Goal: Task Accomplishment & Management: Manage account settings

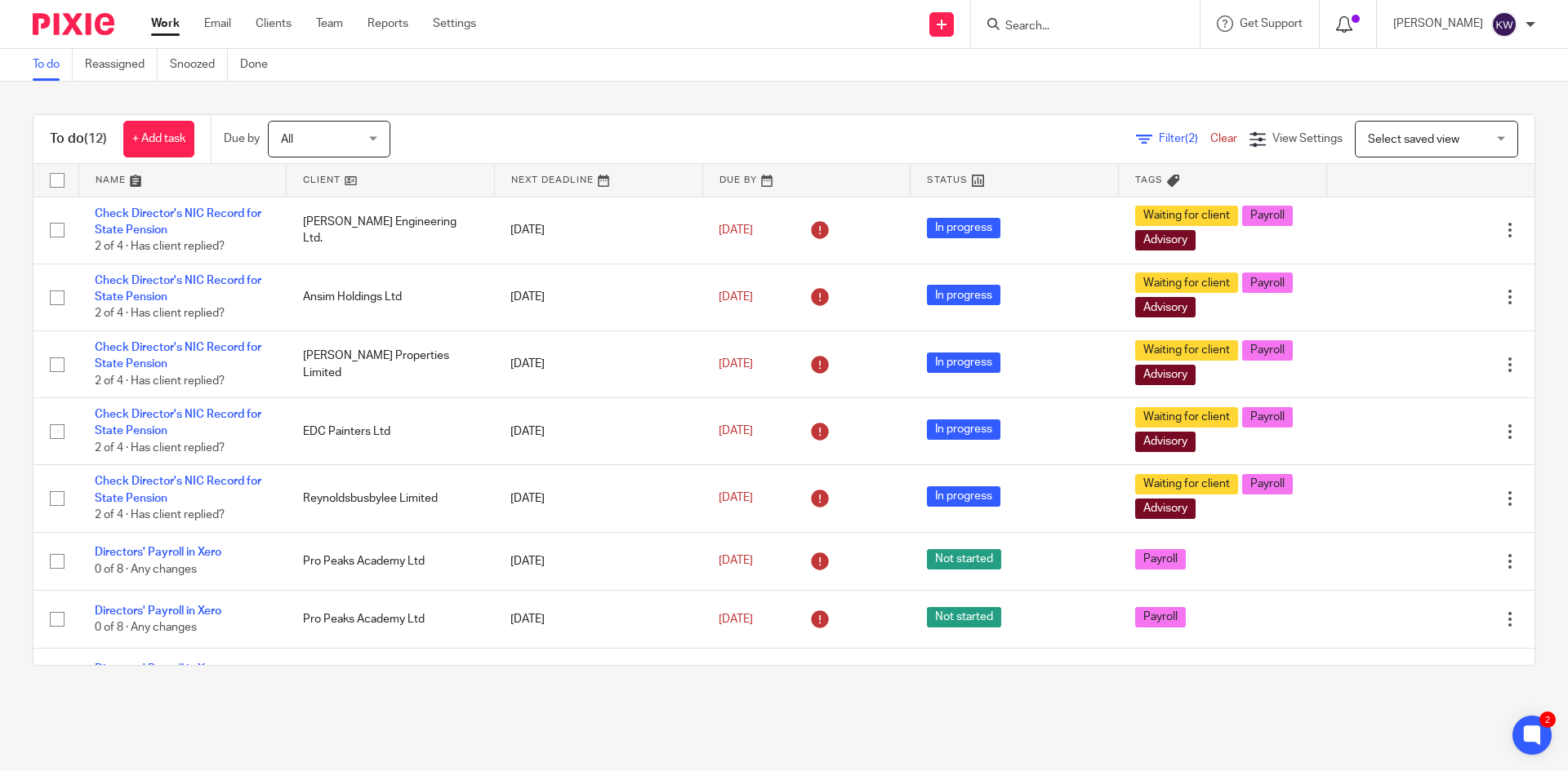
click at [1360, 27] on div at bounding box center [1348, 23] width 23 height 18
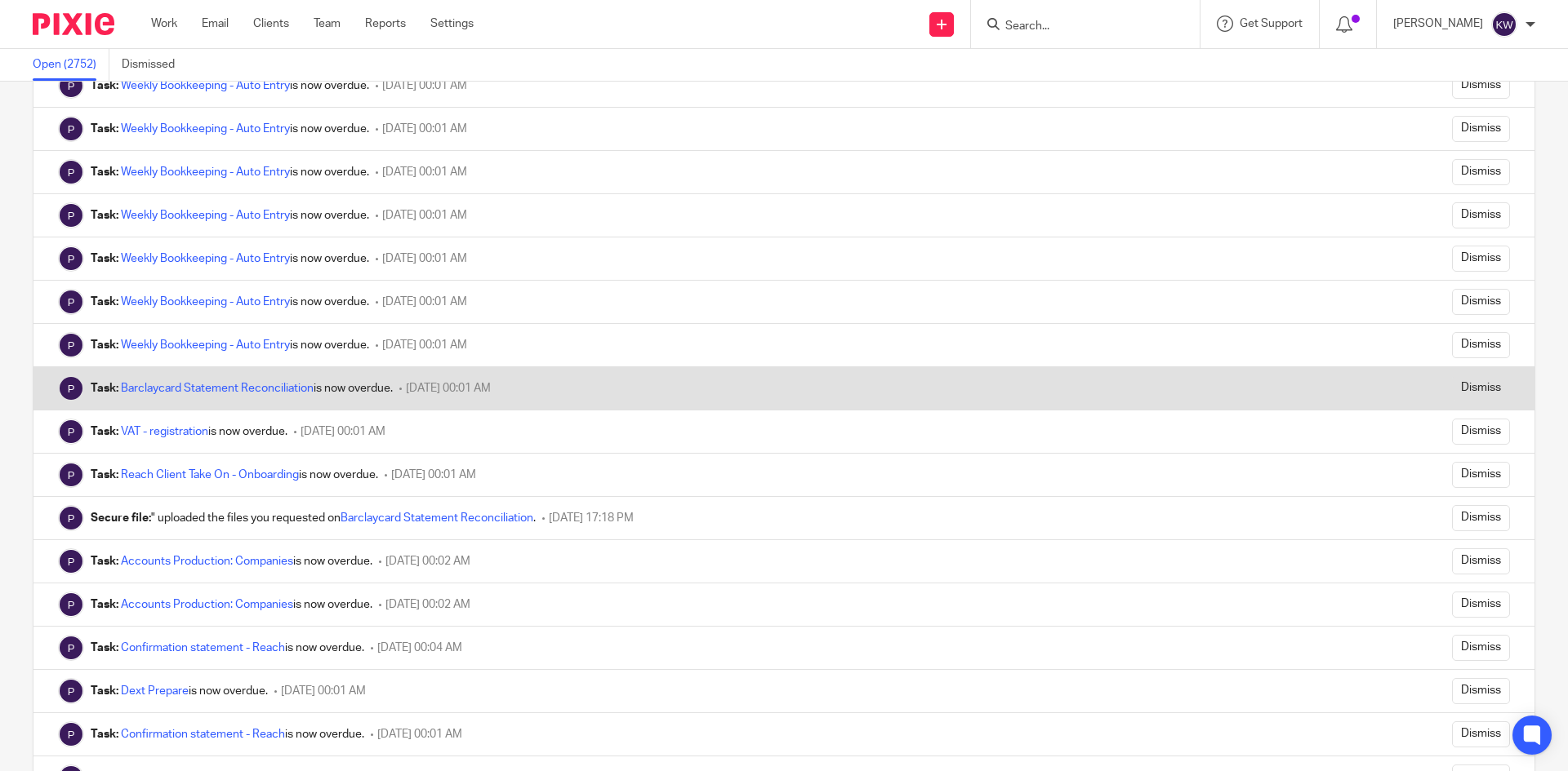
scroll to position [490, 0]
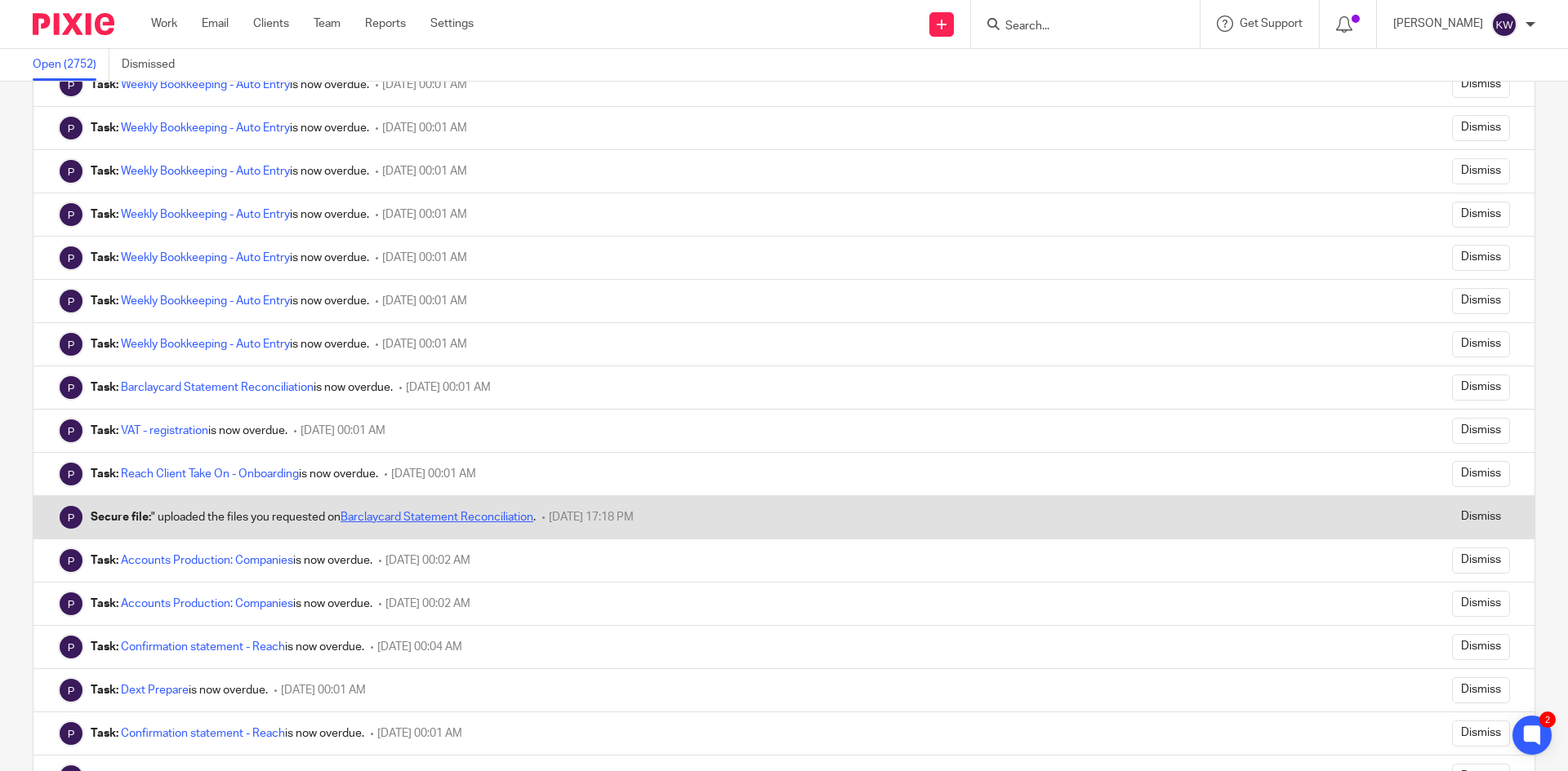
click at [508, 520] on link "Barclaycard Statement Reconciliation" at bounding box center [436, 518] width 192 height 12
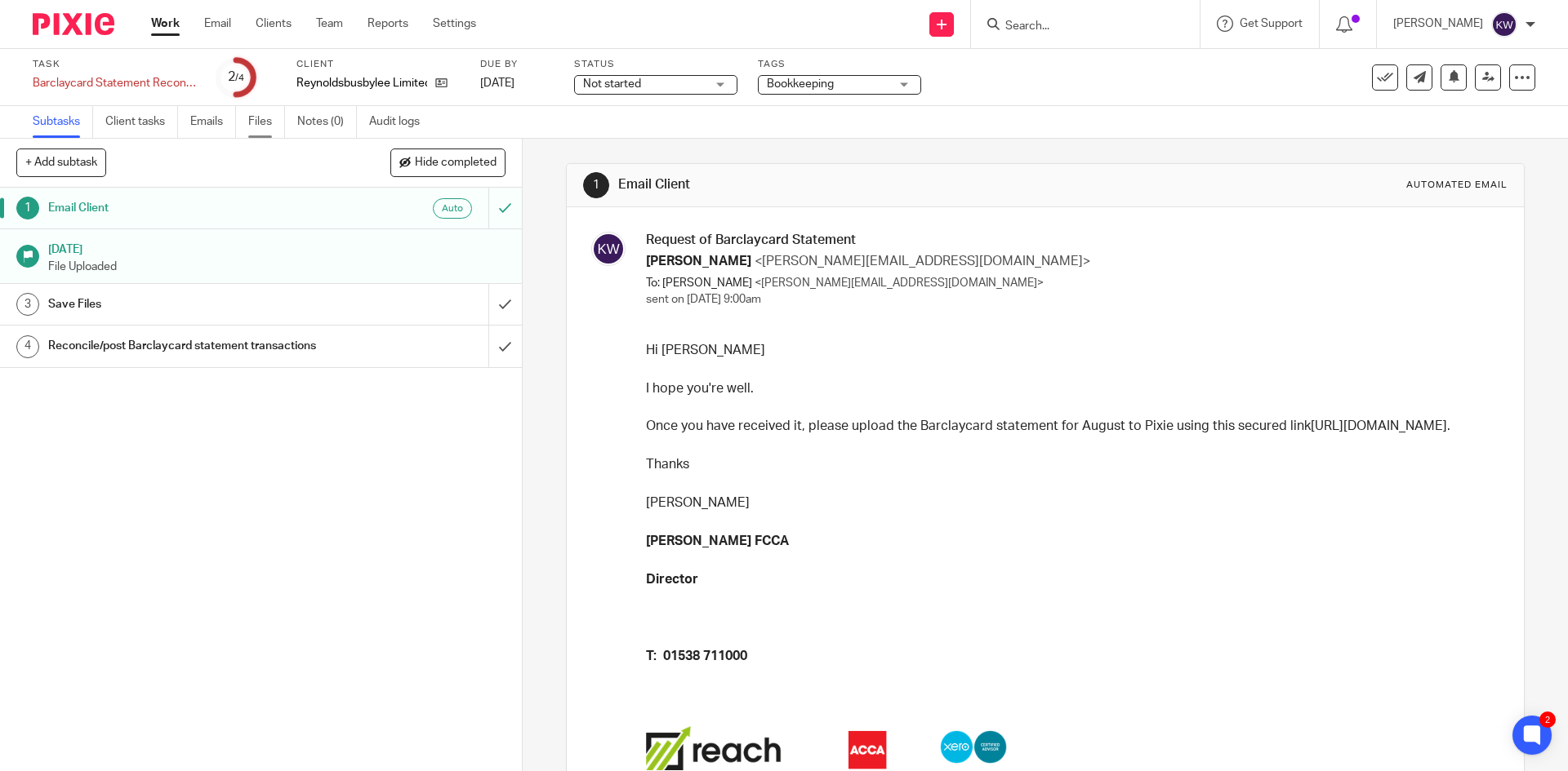
click at [255, 121] on link "Files" at bounding box center [267, 122] width 37 height 32
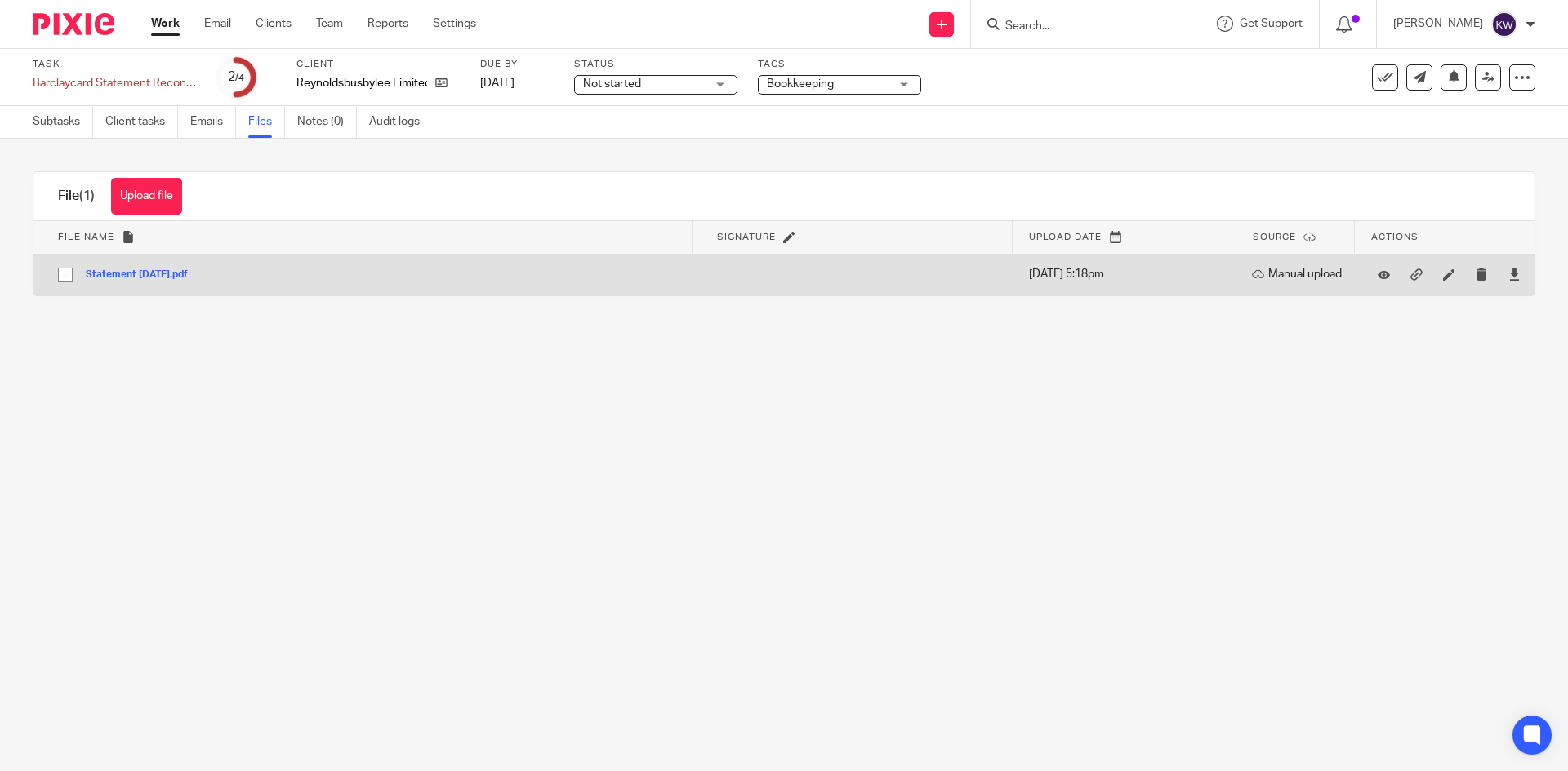
click at [171, 272] on button "Statement [DATE].pdf" at bounding box center [143, 275] width 114 height 12
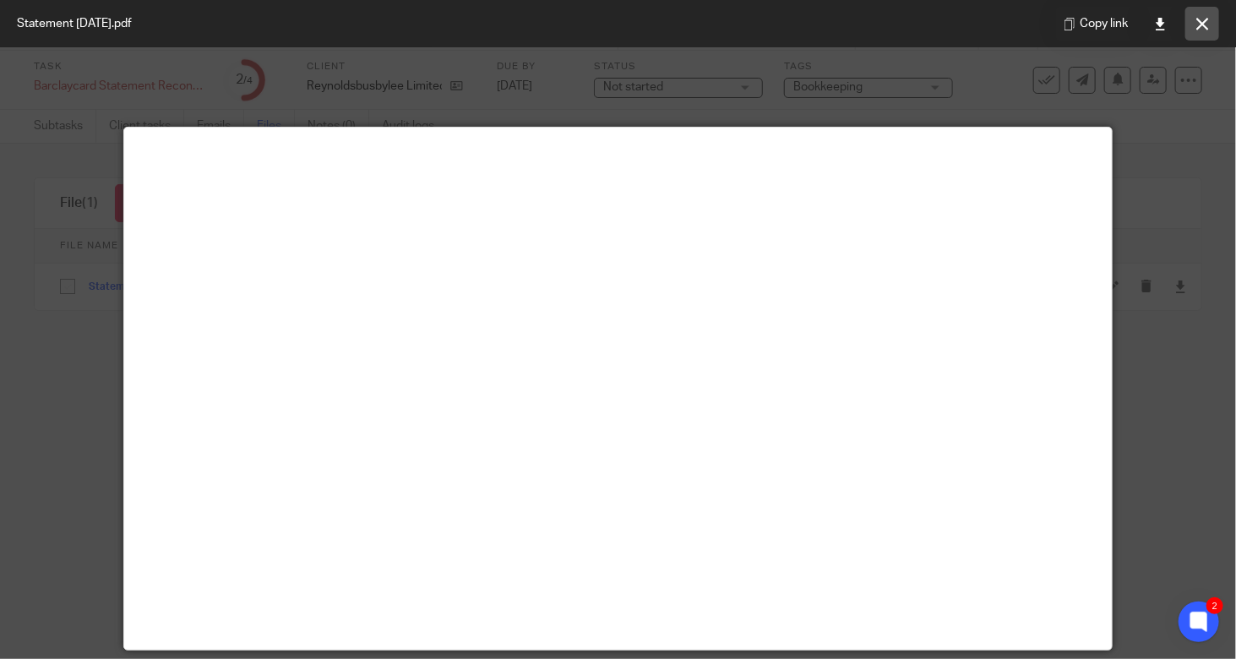
click at [1208, 21] on icon at bounding box center [1202, 24] width 13 height 13
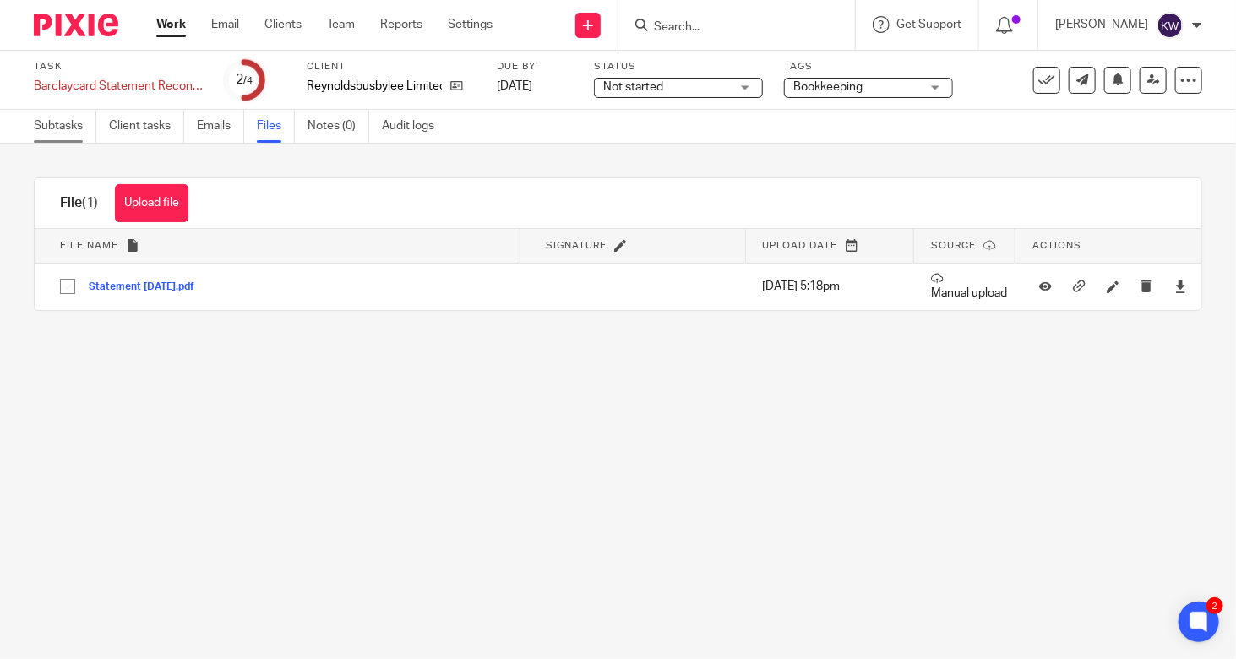
click at [41, 126] on link "Subtasks" at bounding box center [65, 126] width 63 height 33
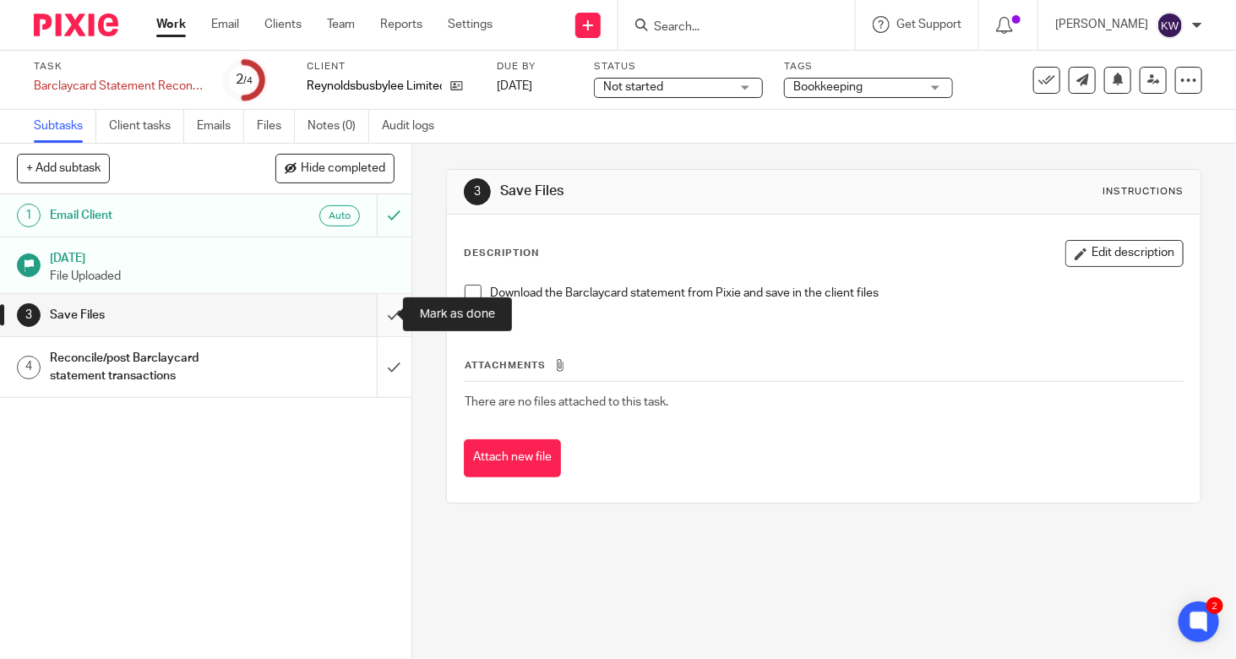
click at [381, 315] on input "submit" at bounding box center [205, 315] width 411 height 42
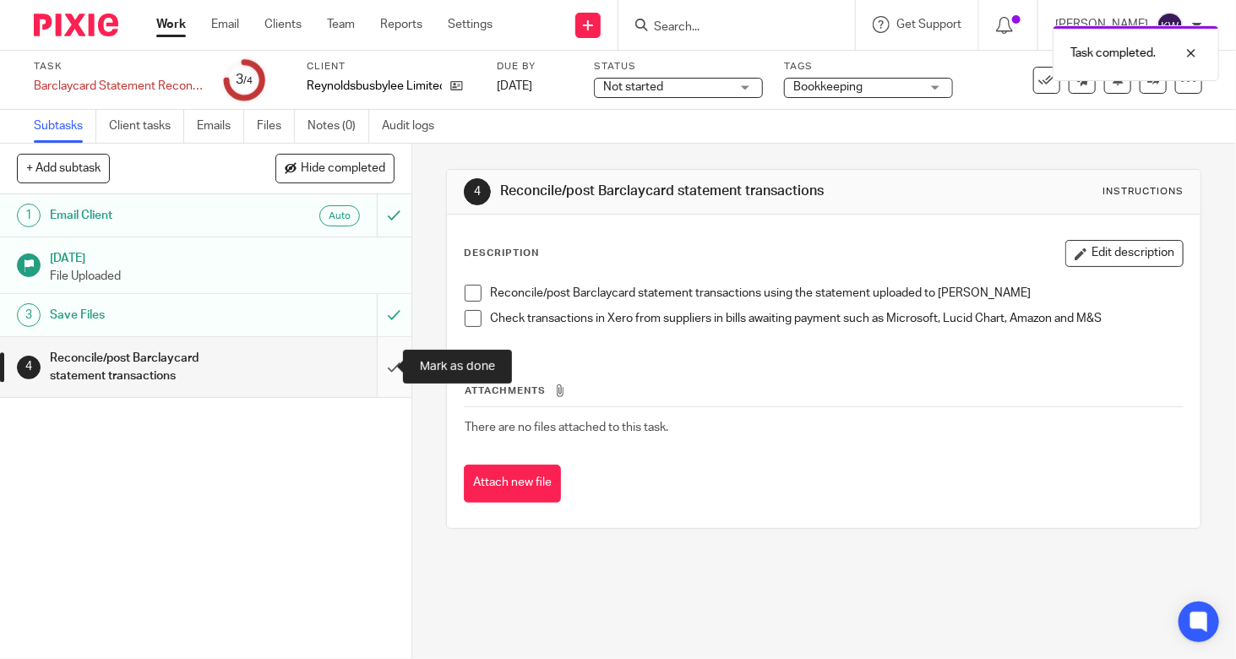
click at [378, 367] on input "submit" at bounding box center [205, 367] width 411 height 60
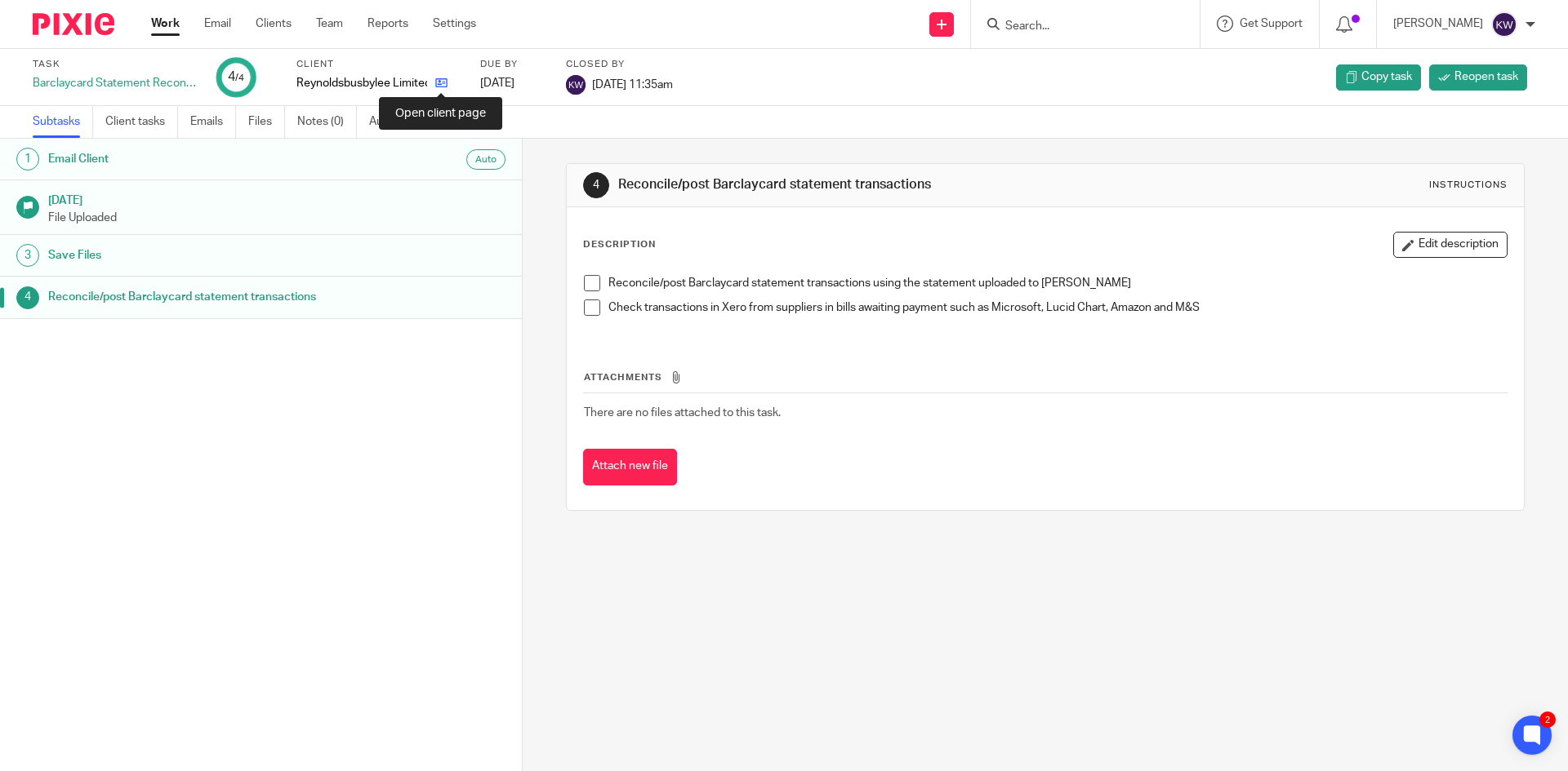
click at [440, 85] on icon at bounding box center [441, 82] width 13 height 13
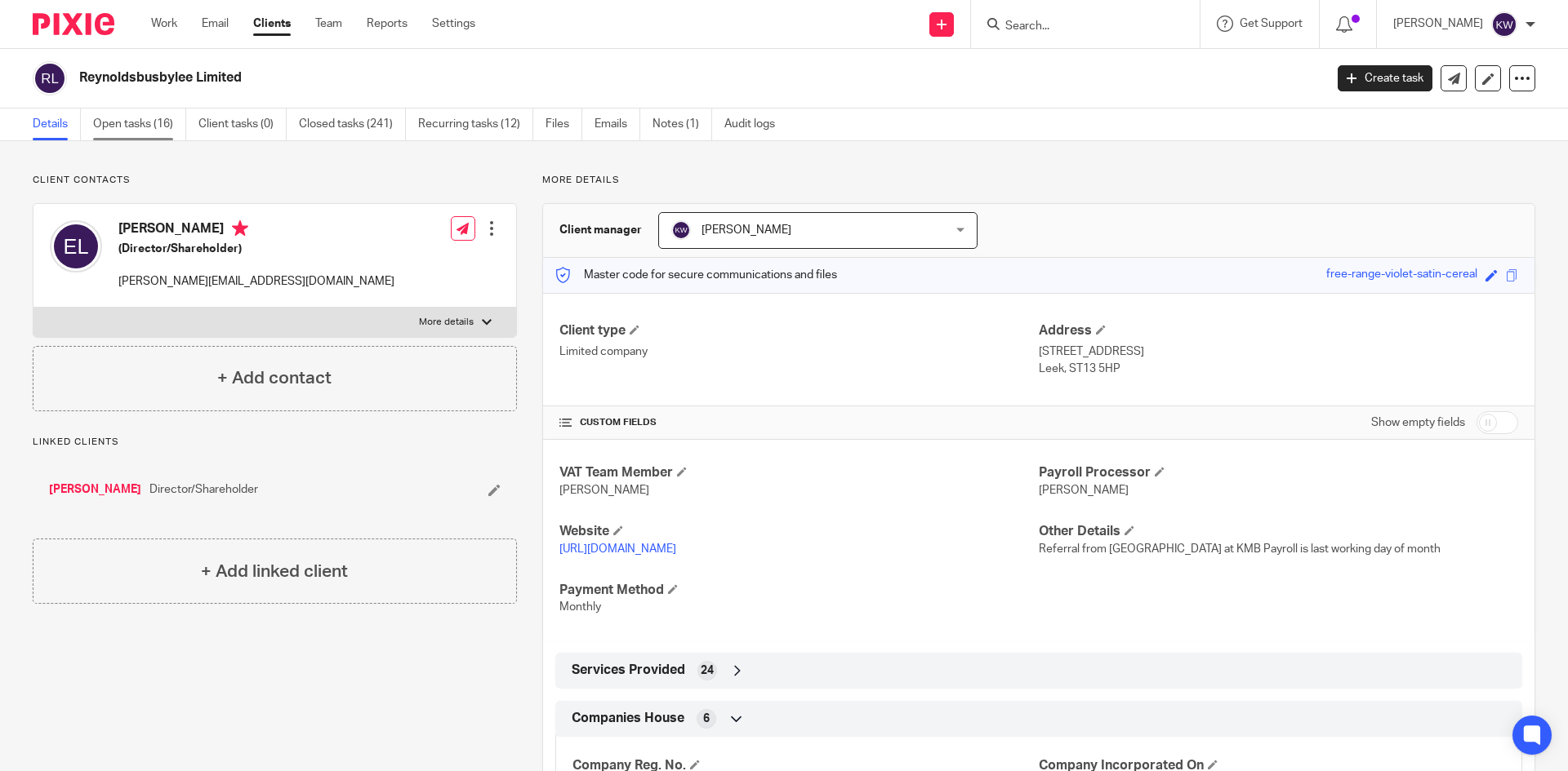
click at [138, 124] on link "Open tasks (16)" at bounding box center [139, 124] width 93 height 32
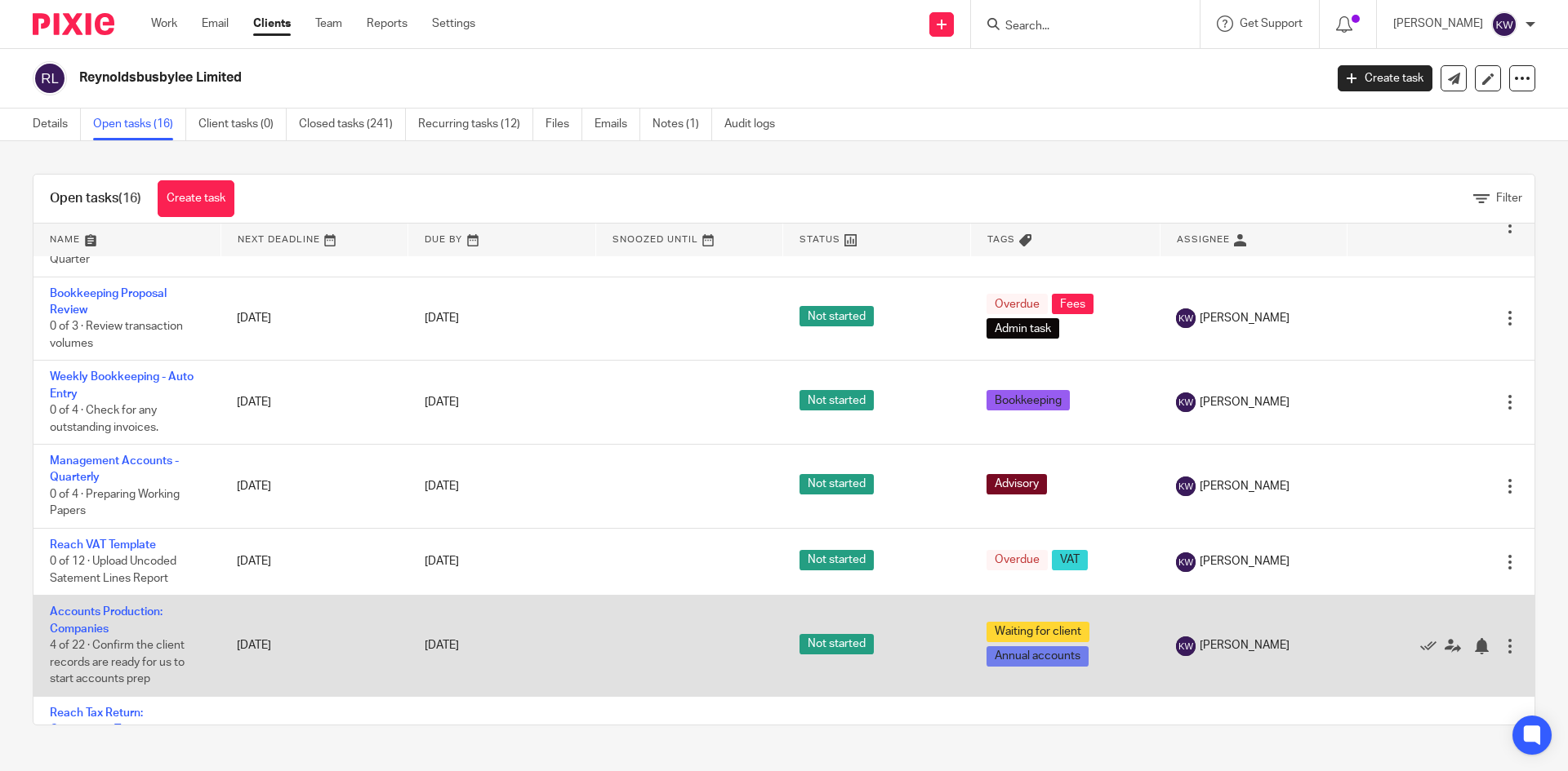
scroll to position [880, 0]
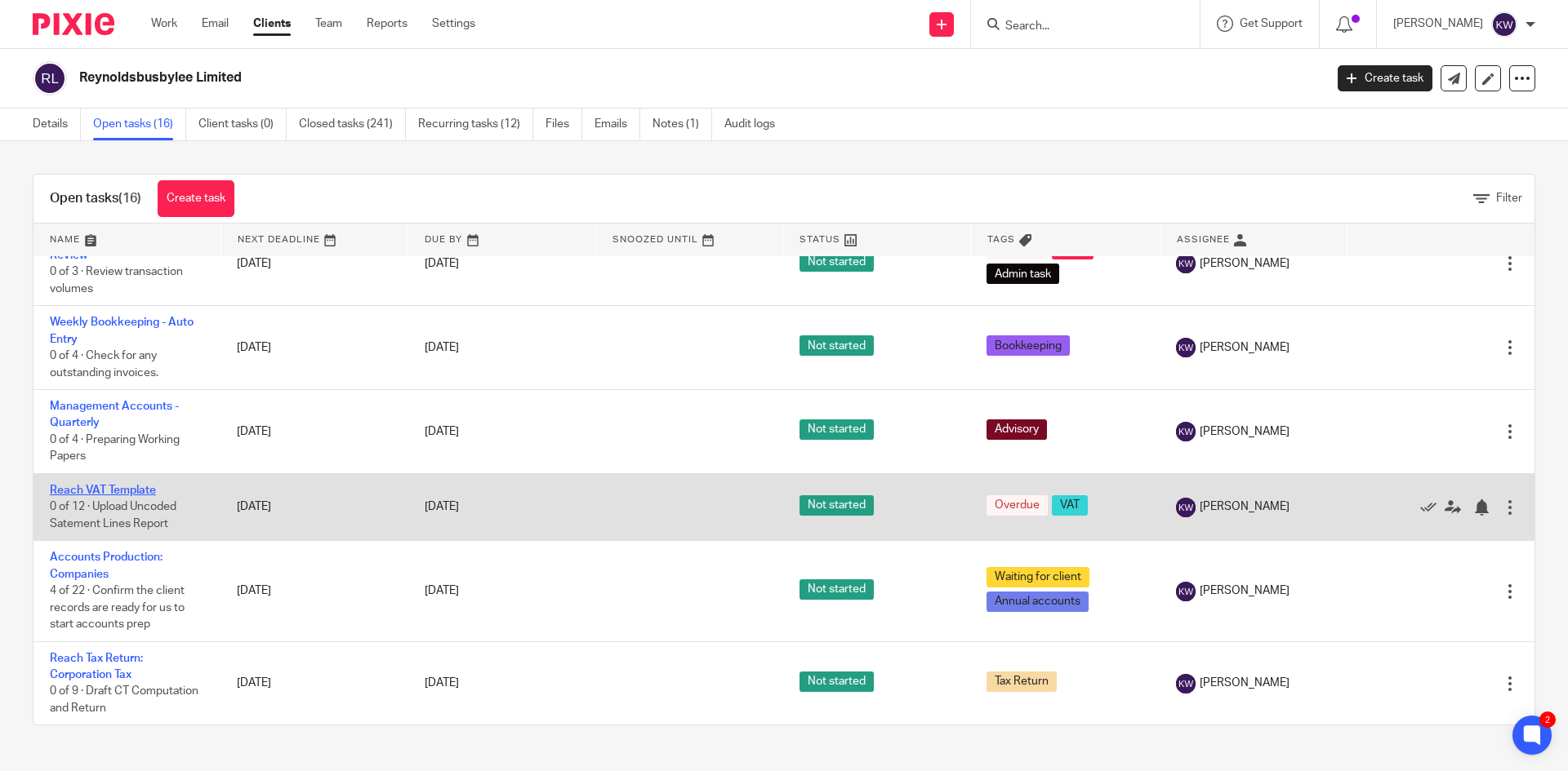
click at [114, 490] on link "Reach VAT Template" at bounding box center [103, 491] width 106 height 12
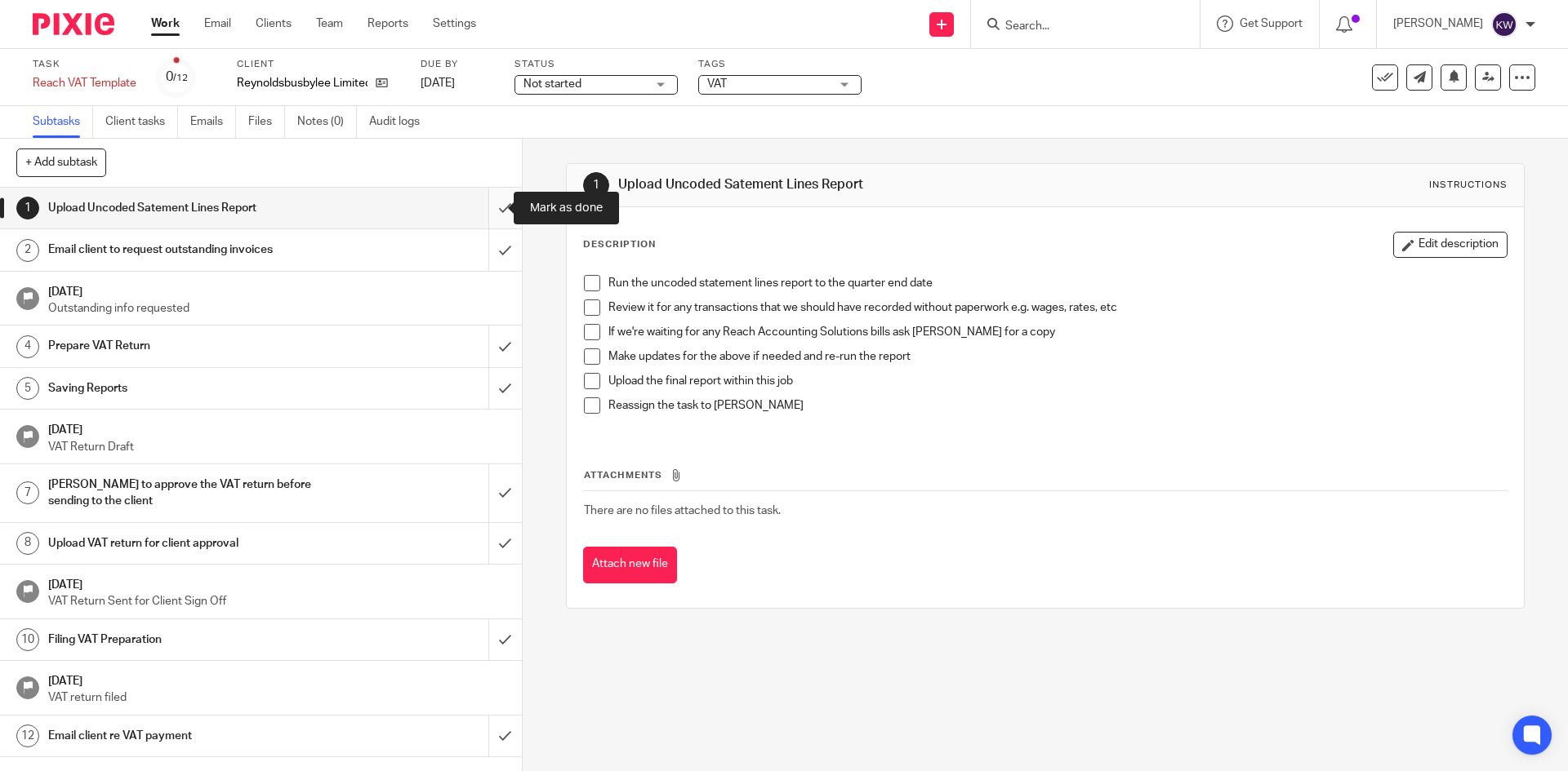
click at [484, 209] on input "submit" at bounding box center [261, 208] width 522 height 41
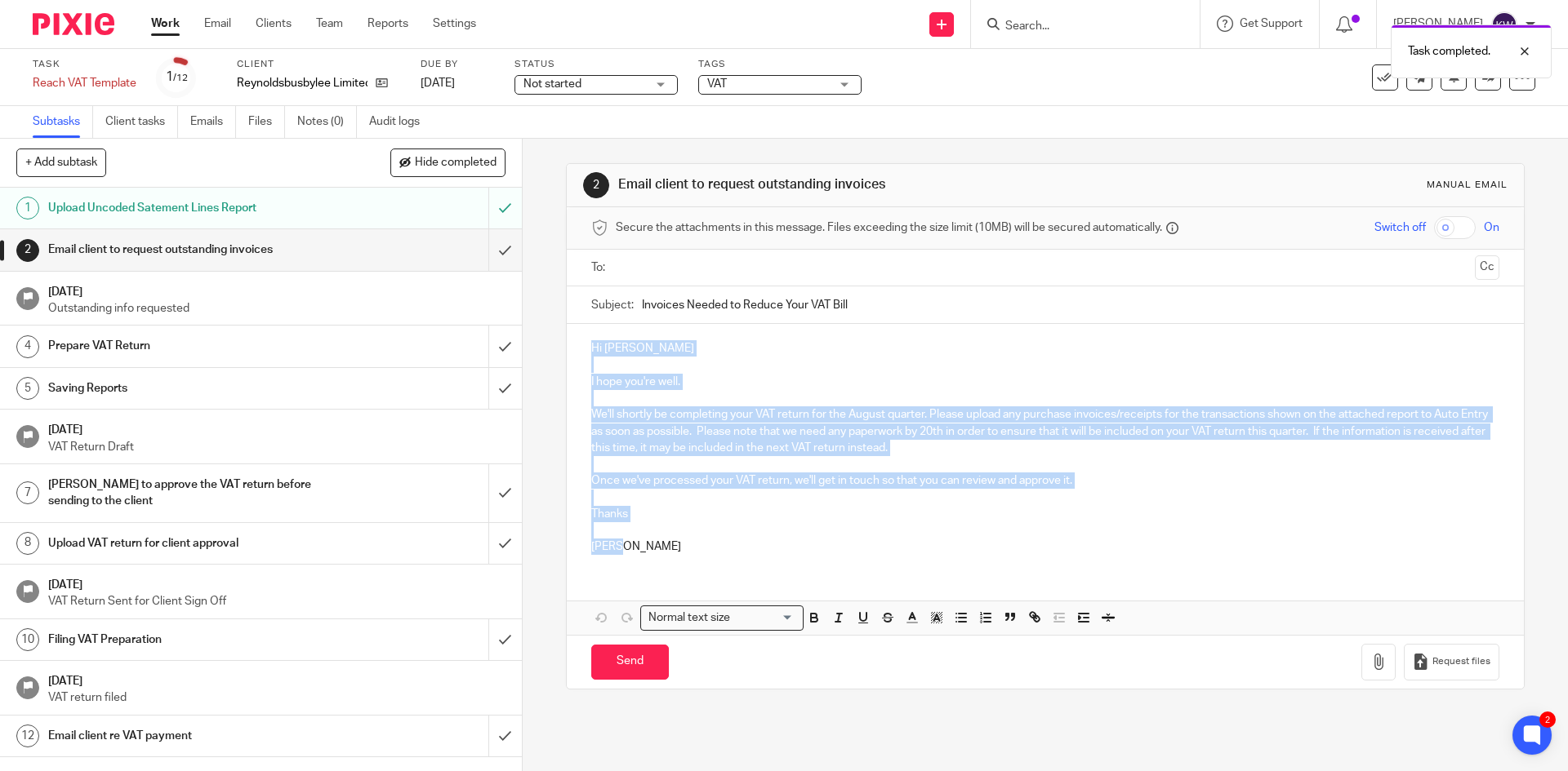
drag, startPoint x: 640, startPoint y: 550, endPoint x: 573, endPoint y: 345, distance: 215.7
click at [573, 345] on div "Hi [PERSON_NAME] I hope you're well. We'll shortly be completing your VAT retur…" at bounding box center [1044, 445] width 956 height 243
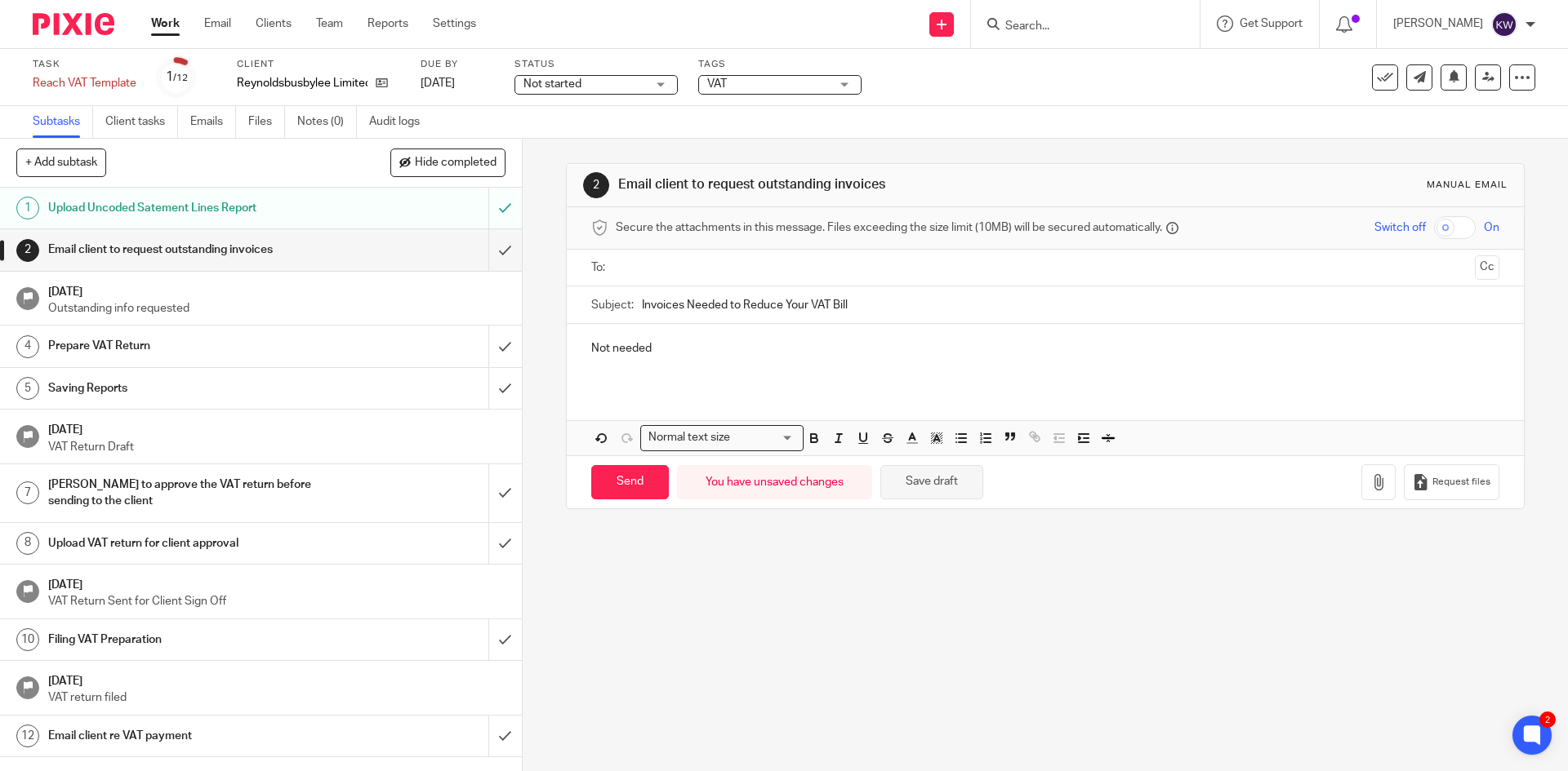
click at [957, 492] on button "Save draft" at bounding box center [932, 483] width 102 height 35
click at [491, 268] on input "submit" at bounding box center [261, 249] width 522 height 41
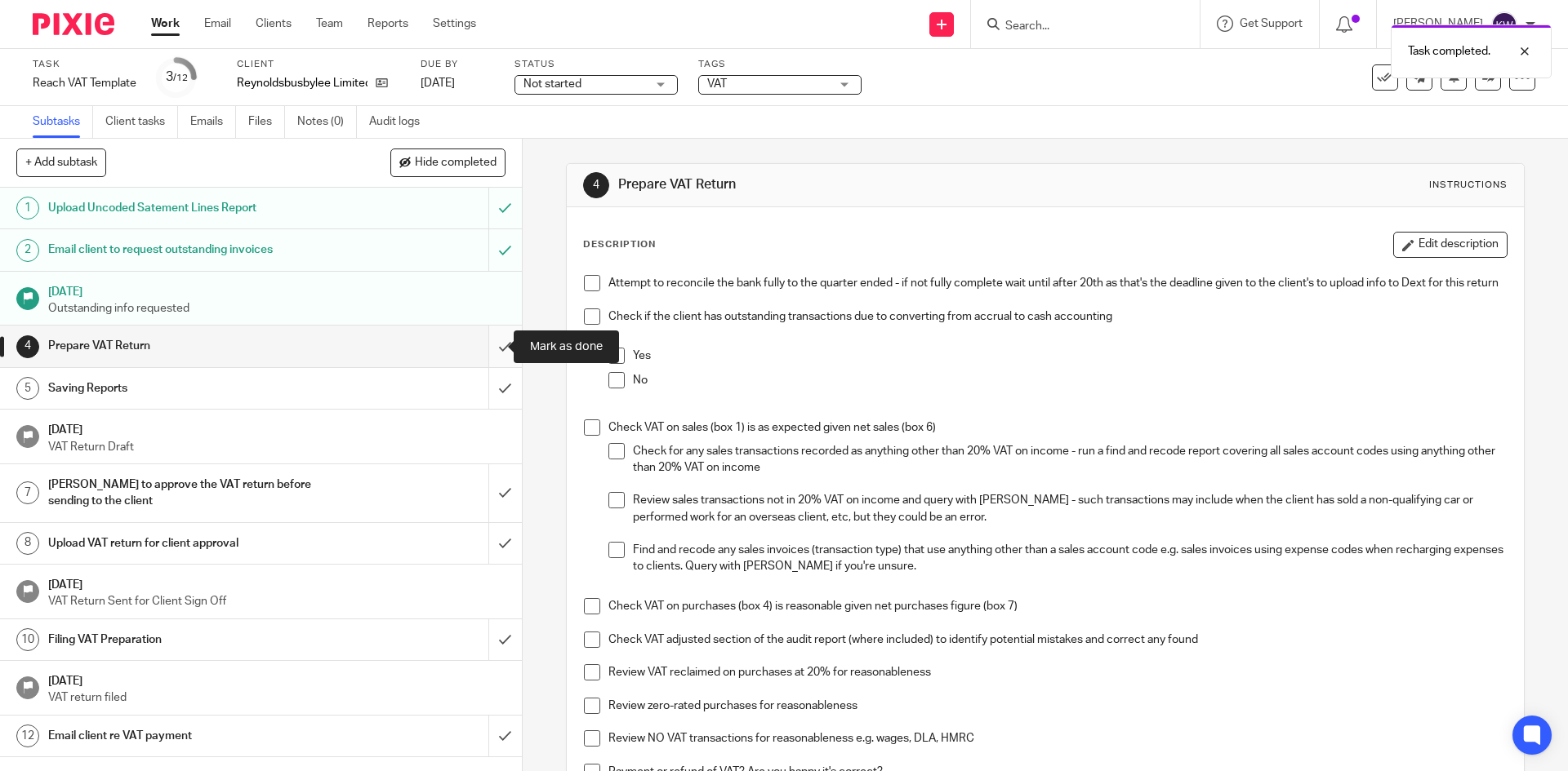
click at [496, 347] on input "submit" at bounding box center [261, 346] width 522 height 41
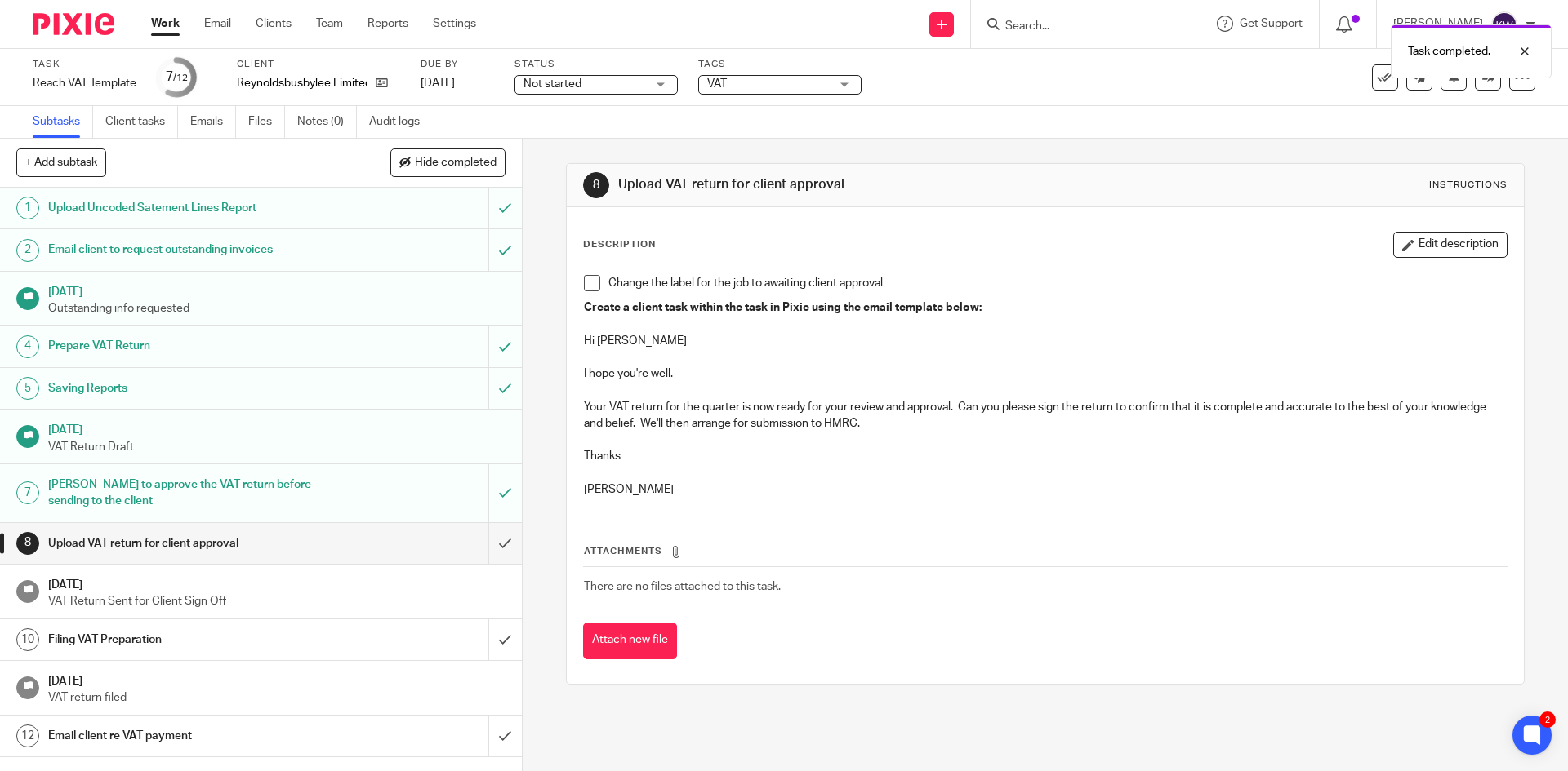
click at [724, 95] on div "Tags VAT Urgent Waiting for client Job in Awaiting review Clear review notes Aw…" at bounding box center [779, 77] width 163 height 40
click at [726, 89] on span "VAT" at bounding box center [717, 84] width 19 height 12
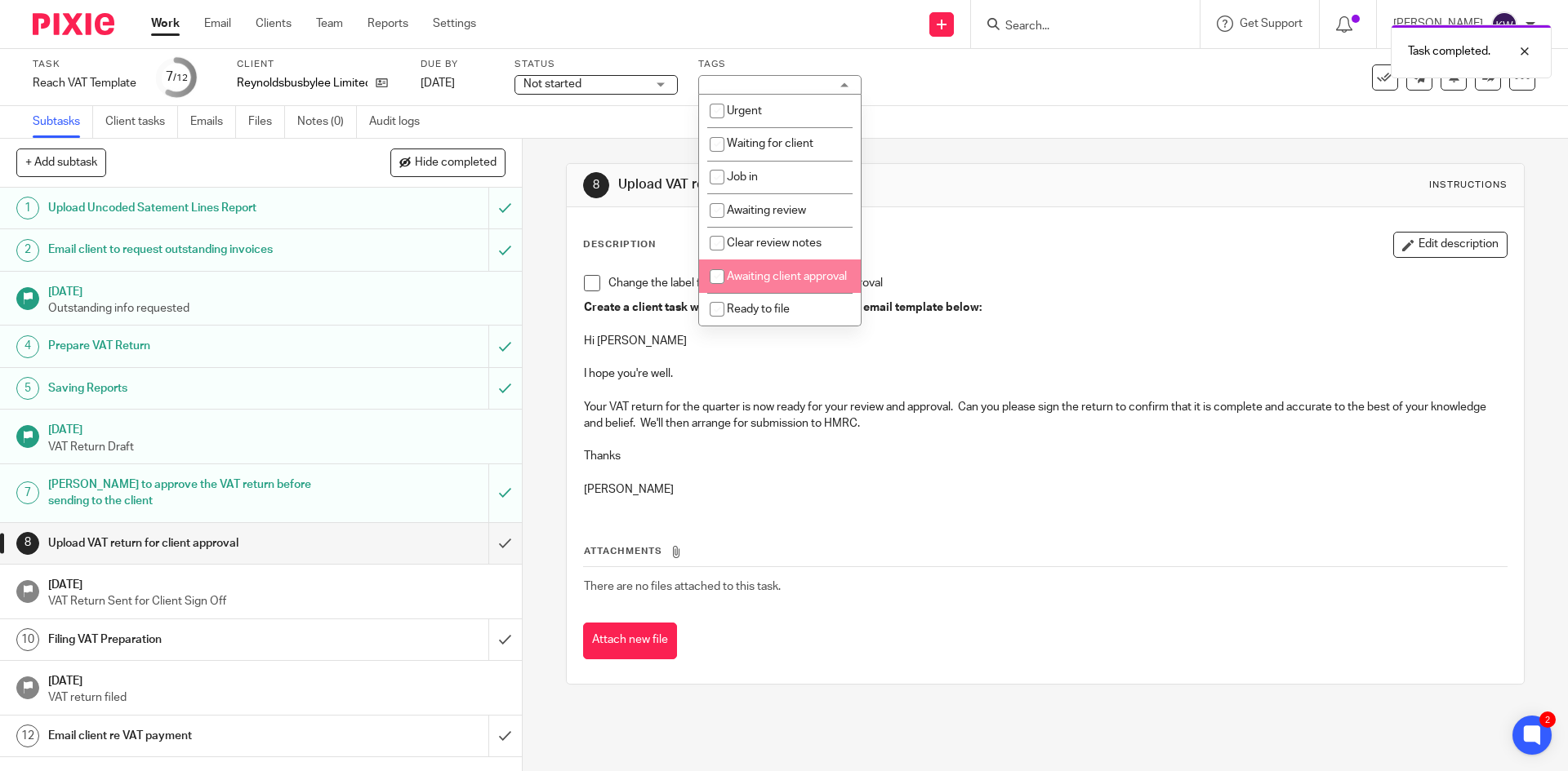
click at [718, 271] on input "checkbox" at bounding box center [717, 276] width 31 height 31
checkbox input "true"
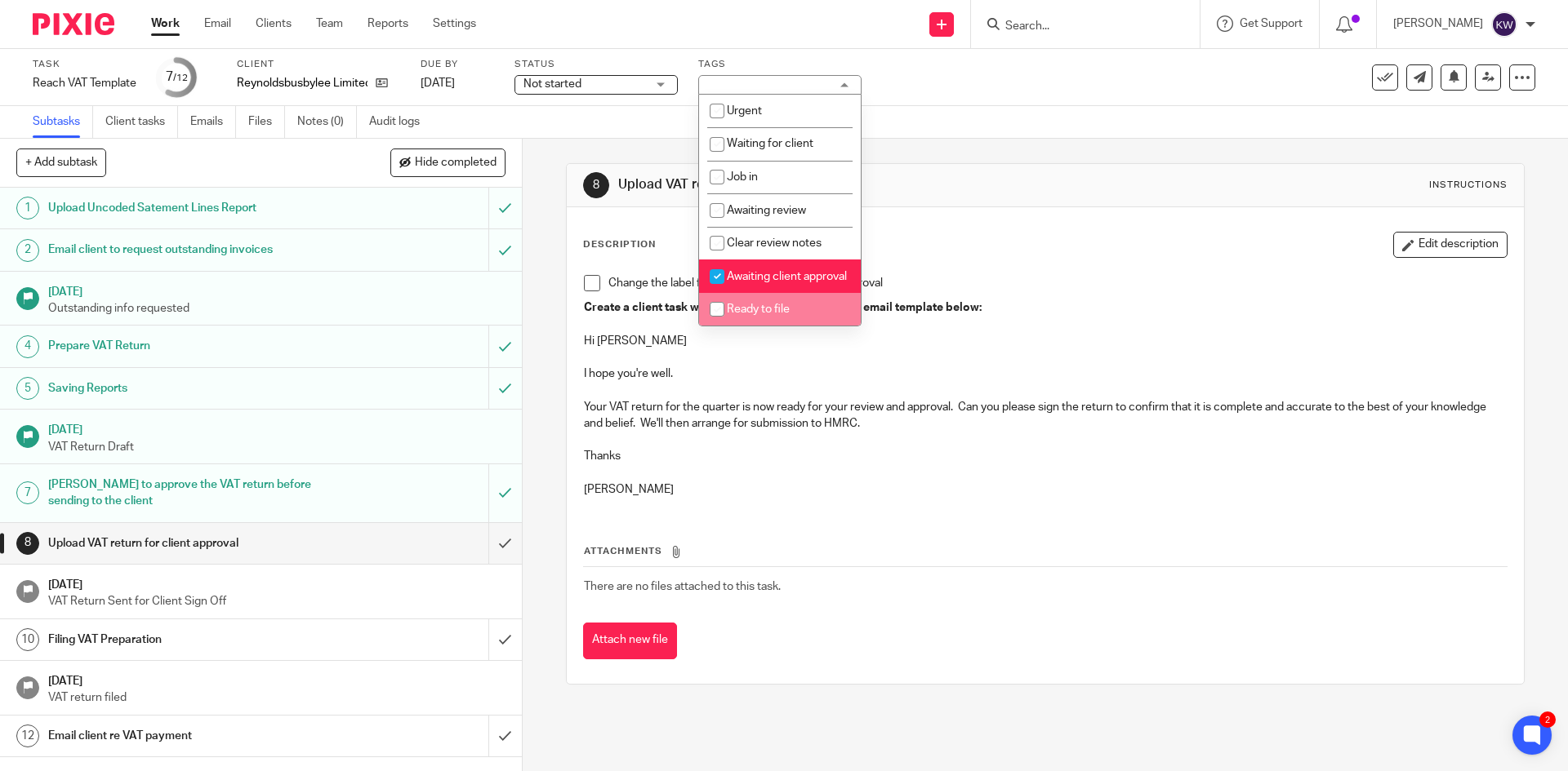
click at [712, 418] on p "Your VAT return for the quarter is now ready for your review and approval. Can …" at bounding box center [1045, 415] width 922 height 34
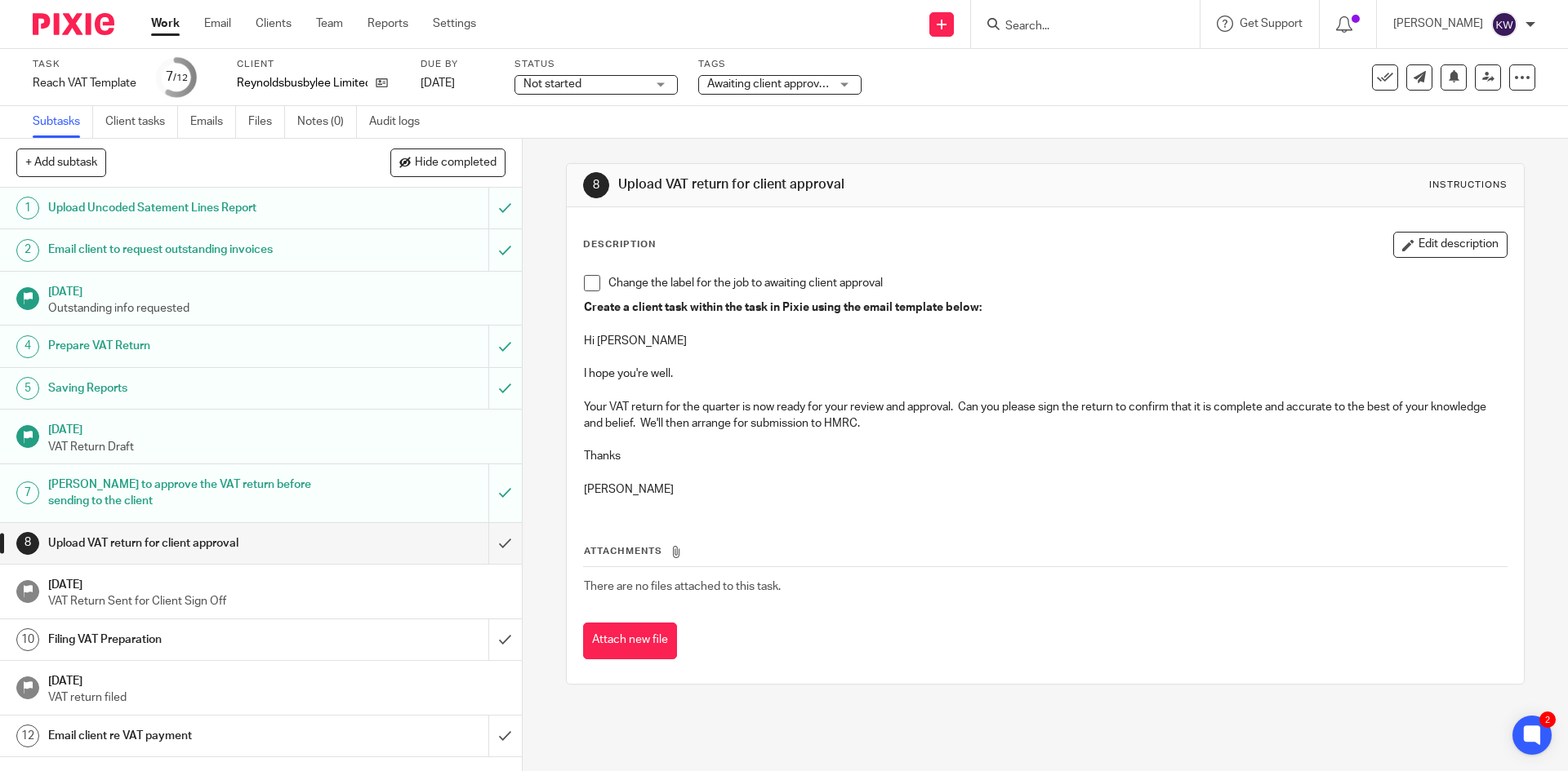
click at [585, 285] on span at bounding box center [592, 283] width 16 height 16
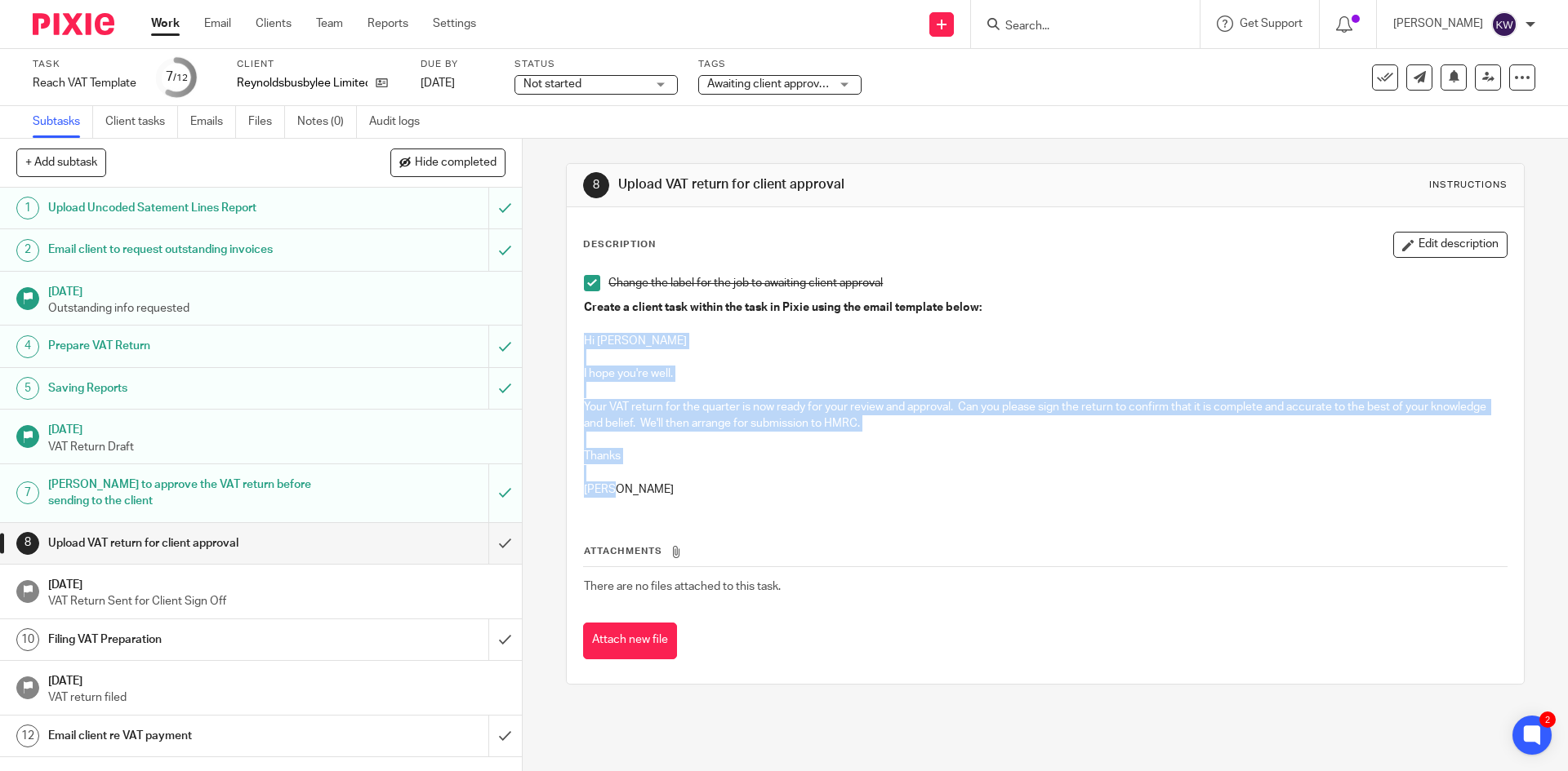
drag, startPoint x: 639, startPoint y: 492, endPoint x: 576, endPoint y: 342, distance: 162.7
click at [576, 342] on div "Change the label for the job to awaiting client approval Create a client task w…" at bounding box center [1045, 388] width 939 height 243
copy div "Hi [PERSON_NAME] I hope you're well. Your VAT return for the quarter is now rea…"
